Goal: Browse casually: Explore the website without a specific task or goal

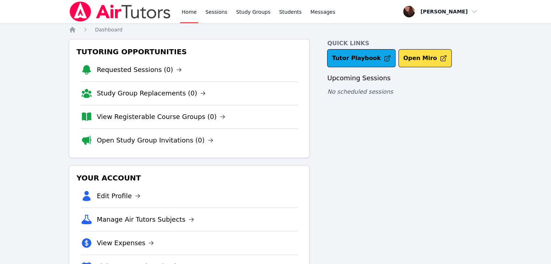
click at [364, 167] on div "Quick Links Tutor Playbook Open Miro Upcoming Sessions No scheduled sessions" at bounding box center [404, 162] width 155 height 246
